Goal: Task Accomplishment & Management: Use online tool/utility

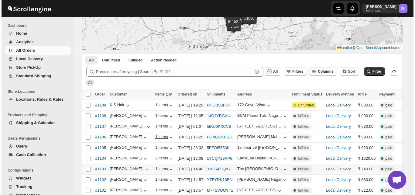
scroll to position [61, 0]
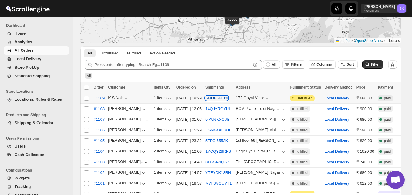
click at [214, 97] on button "RHDB5BFI0I" at bounding box center [216, 98] width 23 height 5
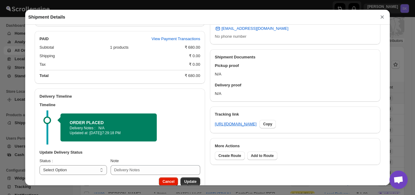
scroll to position [228, 0]
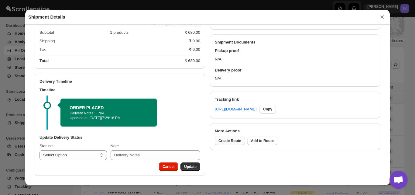
click at [224, 140] on span "Create Route" at bounding box center [229, 140] width 23 height 5
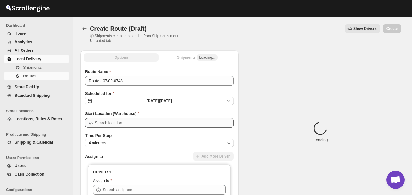
type input "Bicholi"
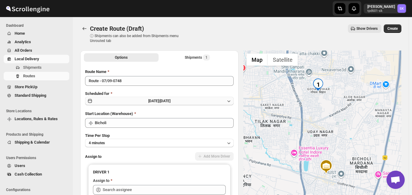
click at [228, 101] on icon "button" at bounding box center [229, 101] width 6 height 6
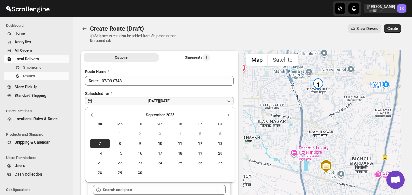
click at [119, 143] on span "8" at bounding box center [119, 143] width 15 height 5
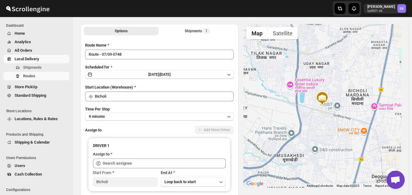
scroll to position [61, 0]
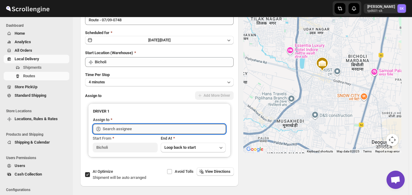
click at [168, 129] on input "text" at bounding box center [164, 129] width 123 height 10
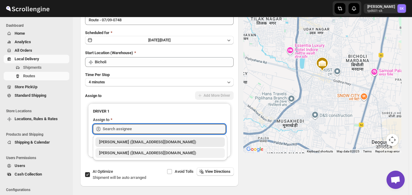
click at [121, 153] on div "[PERSON_NAME] ([EMAIL_ADDRESS][DOMAIN_NAME])" at bounding box center [160, 153] width 122 height 6
type input "[PERSON_NAME] ([EMAIL_ADDRESS][DOMAIN_NAME])"
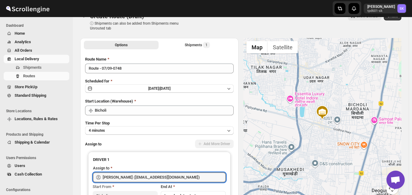
scroll to position [0, 0]
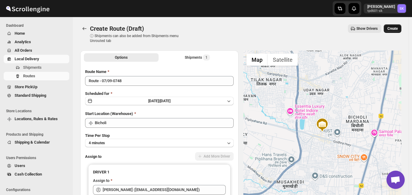
click at [395, 28] on span "Create" at bounding box center [392, 28] width 10 height 5
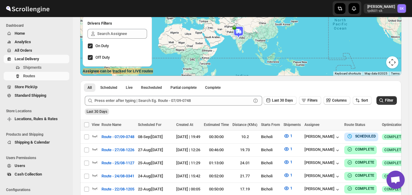
click at [31, 50] on span "All Orders" at bounding box center [24, 50] width 18 height 5
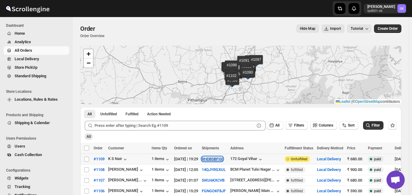
click at [214, 159] on button "RHDB5BFI0I" at bounding box center [212, 158] width 21 height 5
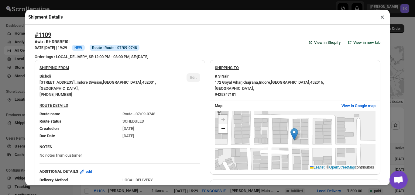
click at [316, 42] on span "View in Shopify" at bounding box center [327, 42] width 26 height 6
click at [317, 44] on span "View in Shopify" at bounding box center [327, 42] width 26 height 6
